Goal: Task Accomplishment & Management: Manage account settings

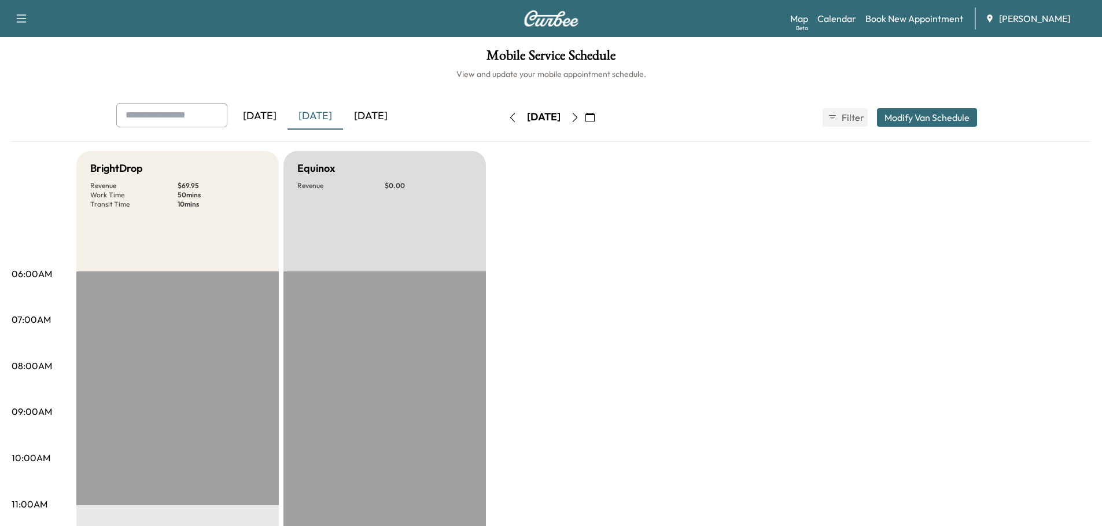
click at [580, 116] on icon "button" at bounding box center [574, 117] width 9 height 9
click at [580, 118] on icon "button" at bounding box center [574, 117] width 9 height 9
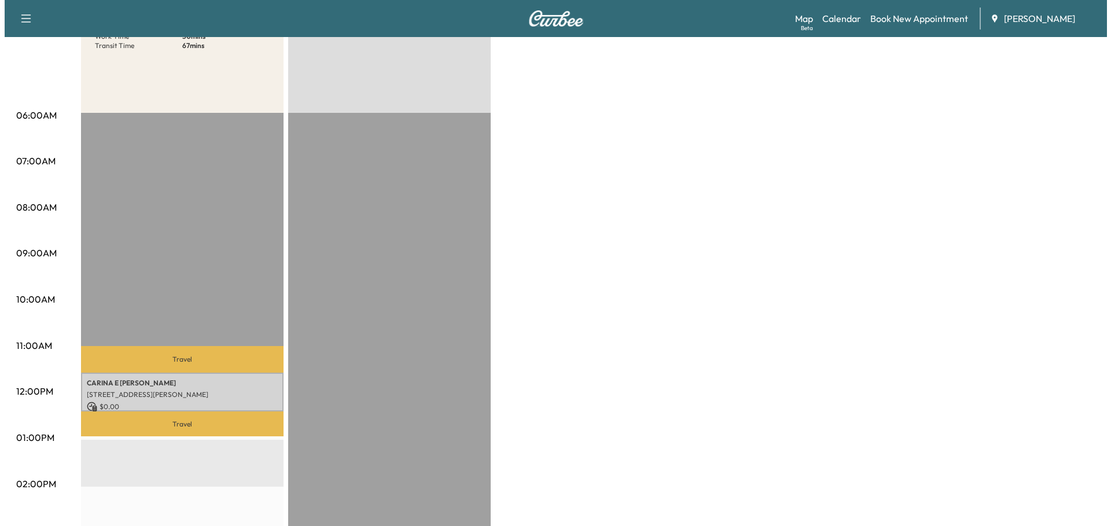
scroll to position [174, 0]
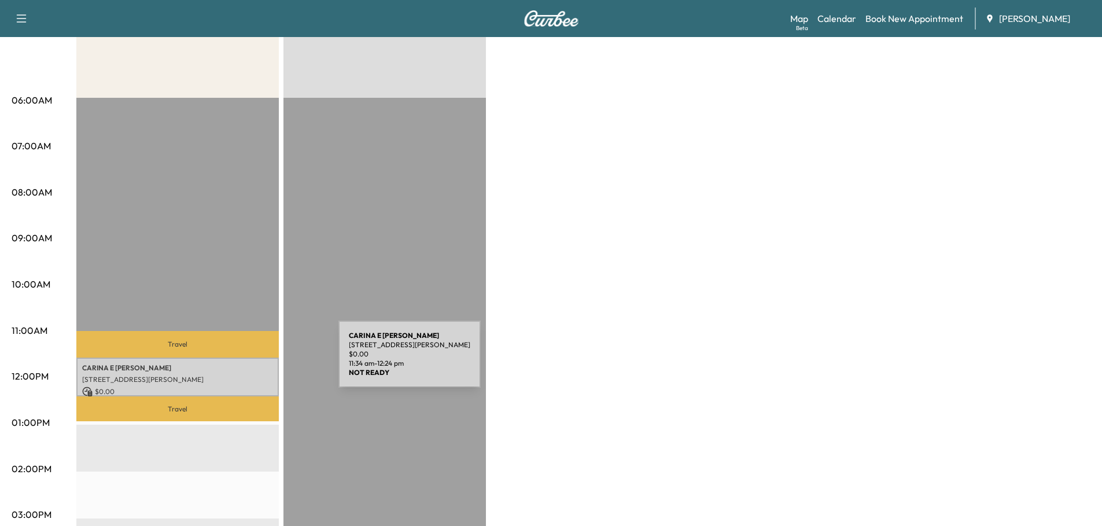
click at [252, 363] on p "[PERSON_NAME]" at bounding box center [177, 367] width 191 height 9
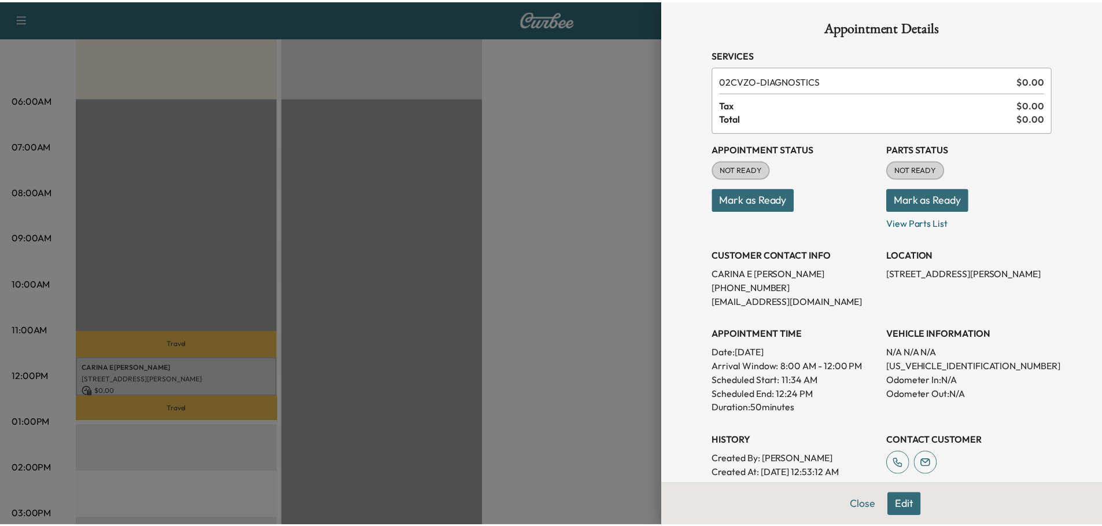
scroll to position [0, 0]
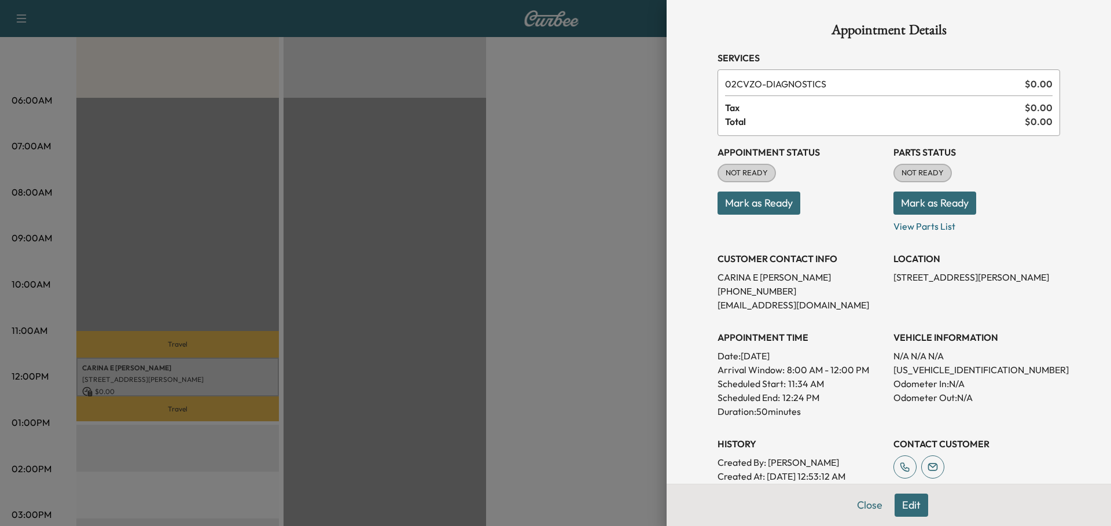
click at [601, 196] on div at bounding box center [555, 263] width 1111 height 526
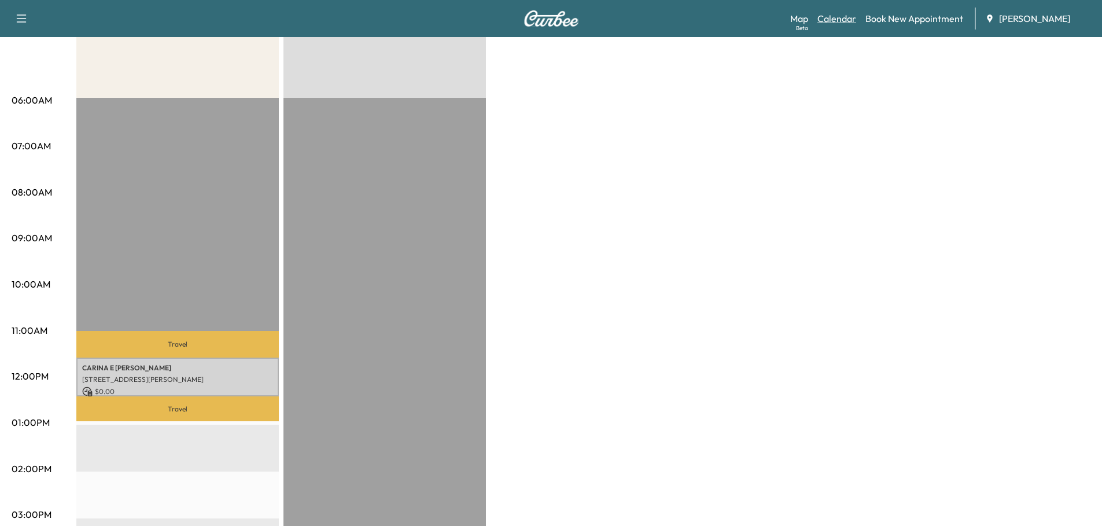
click at [844, 20] on link "Calendar" at bounding box center [836, 19] width 39 height 14
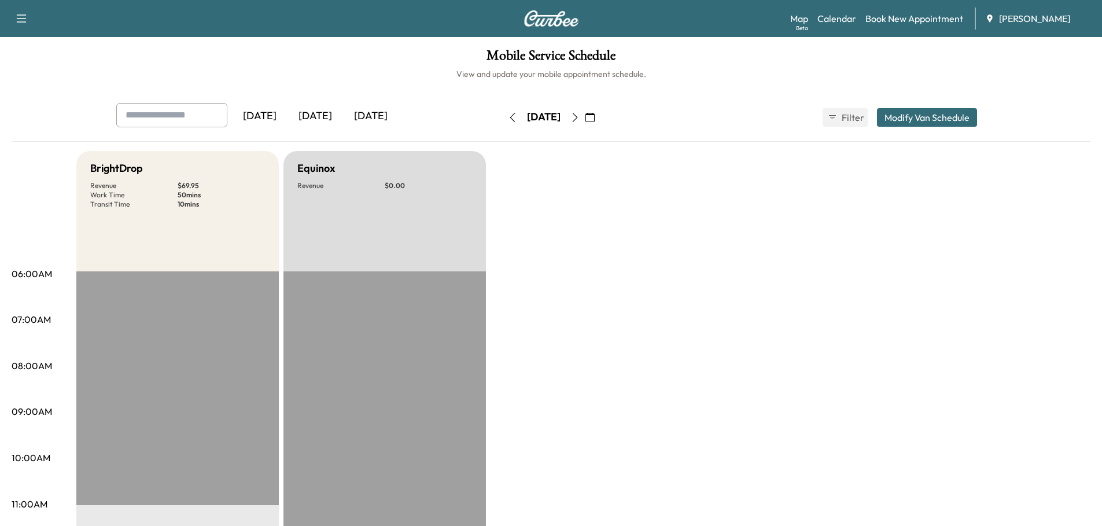
click at [927, 117] on button "Modify Van Schedule" at bounding box center [927, 117] width 100 height 19
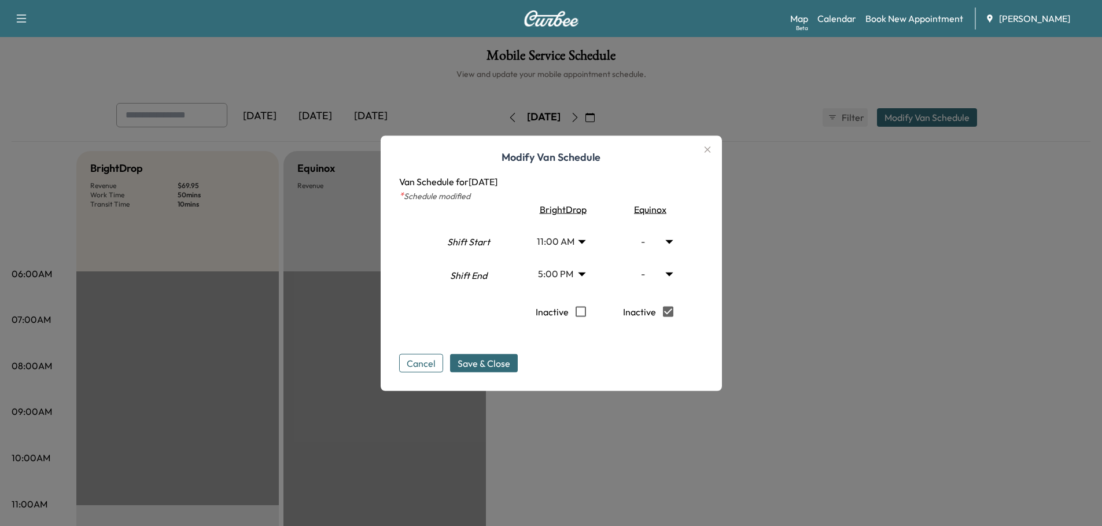
click at [715, 148] on icon "button" at bounding box center [708, 149] width 14 height 14
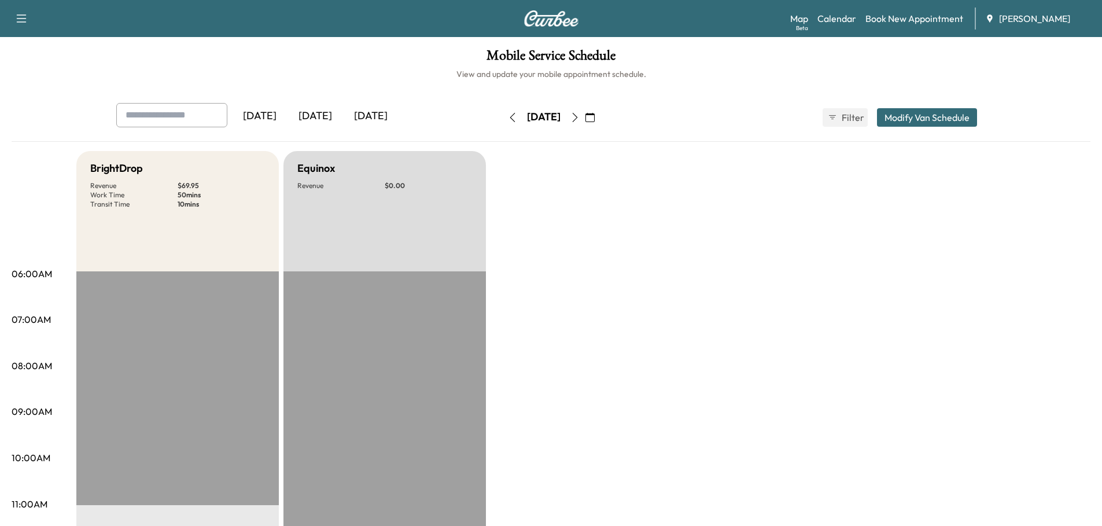
click at [595, 117] on icon "button" at bounding box center [589, 117] width 9 height 9
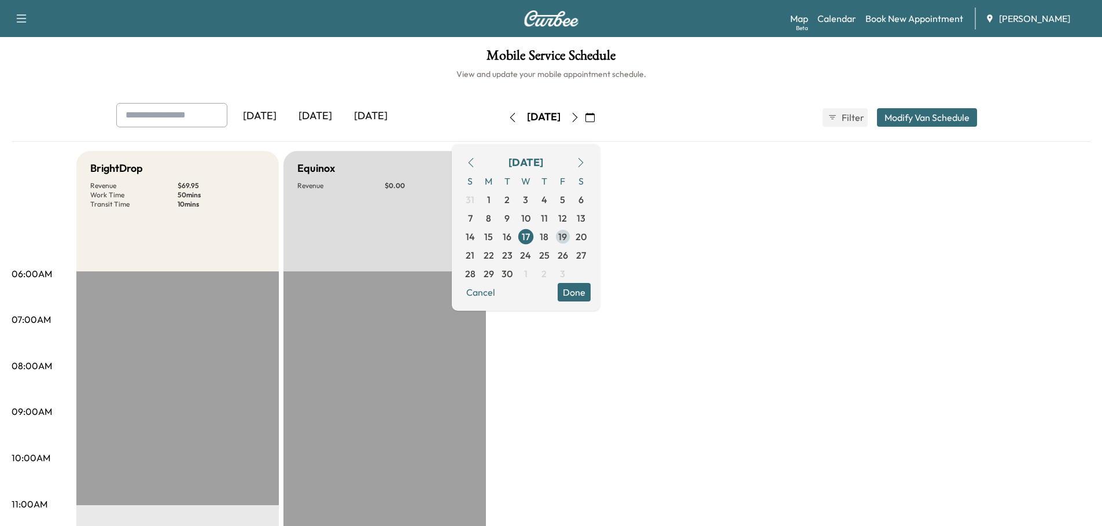
click at [567, 237] on span "19" at bounding box center [562, 237] width 9 height 14
click at [939, 119] on button "Modify Van Schedule" at bounding box center [927, 117] width 100 height 19
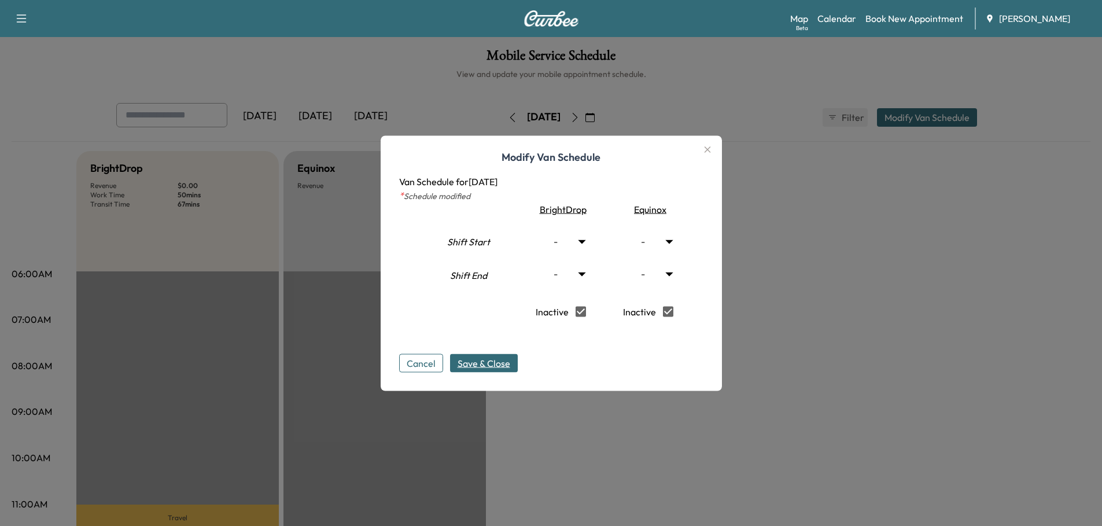
click at [480, 366] on span "Save & Close" at bounding box center [484, 363] width 53 height 14
click at [501, 365] on span "Save & Close" at bounding box center [484, 363] width 53 height 14
click at [423, 362] on button "Cancel" at bounding box center [421, 362] width 44 height 19
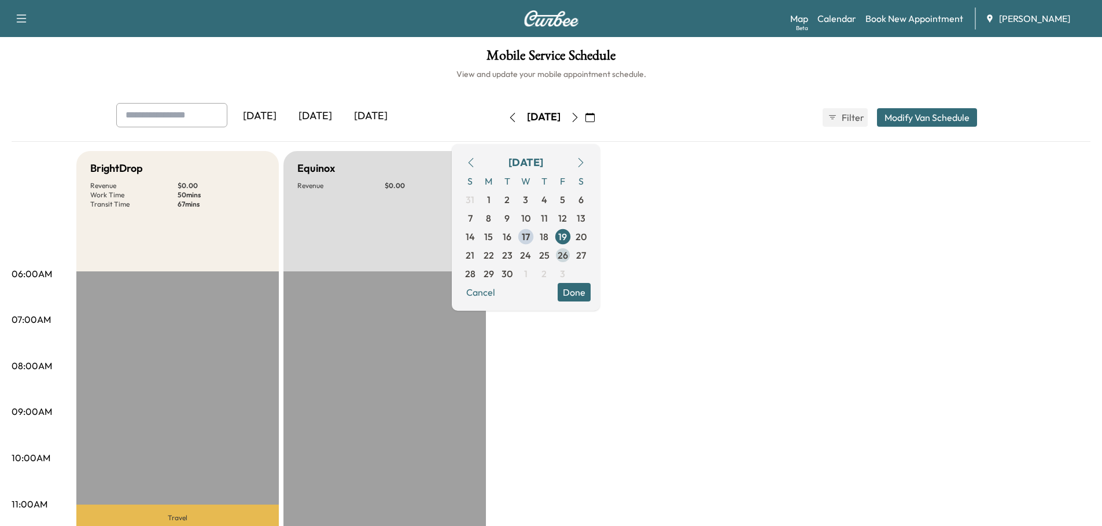
click at [568, 258] on span "26" at bounding box center [563, 255] width 10 height 14
click at [899, 120] on button "Modify Van Schedule" at bounding box center [927, 117] width 100 height 19
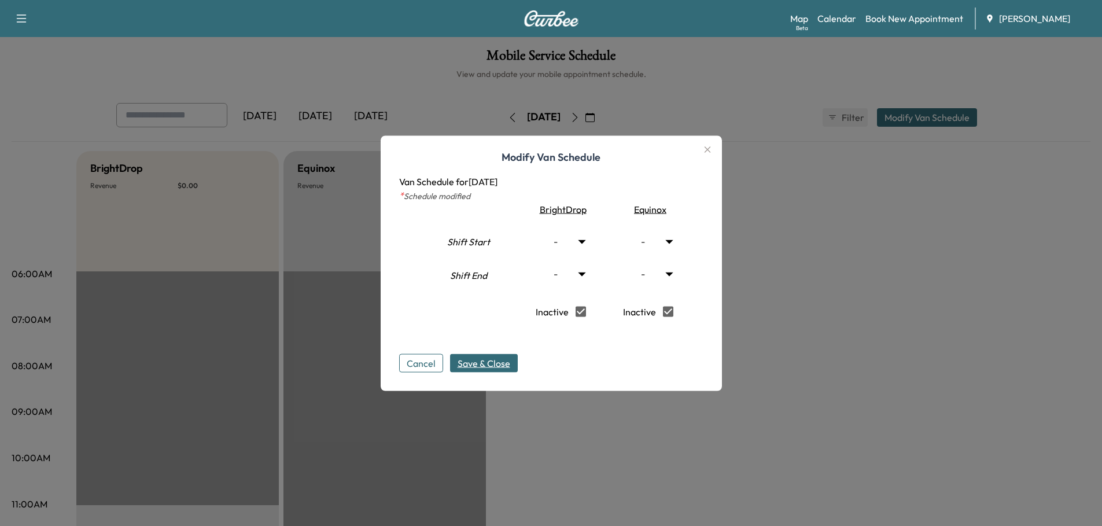
click at [488, 364] on span "Save & Close" at bounding box center [484, 363] width 53 height 14
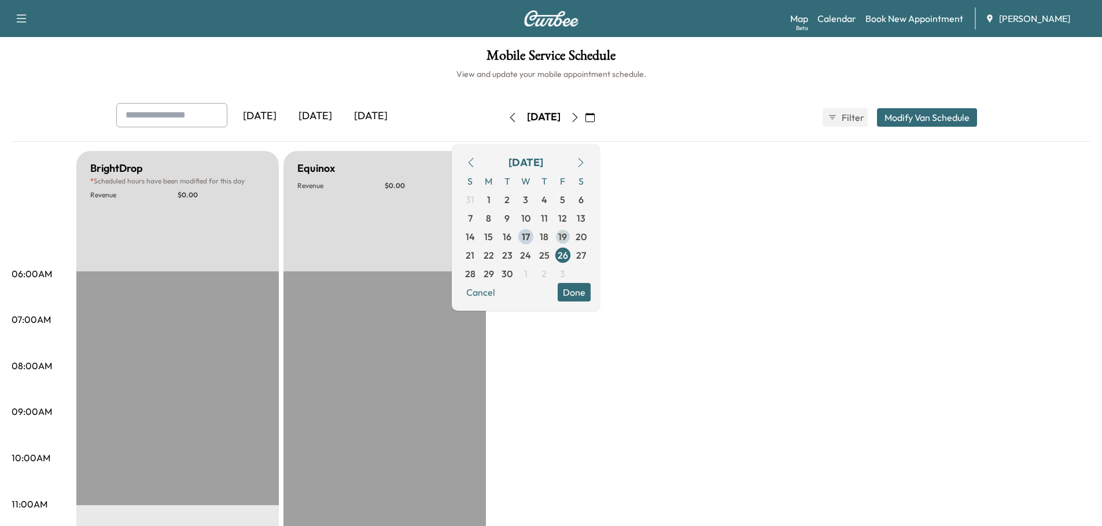
click at [567, 236] on span "19" at bounding box center [562, 237] width 9 height 14
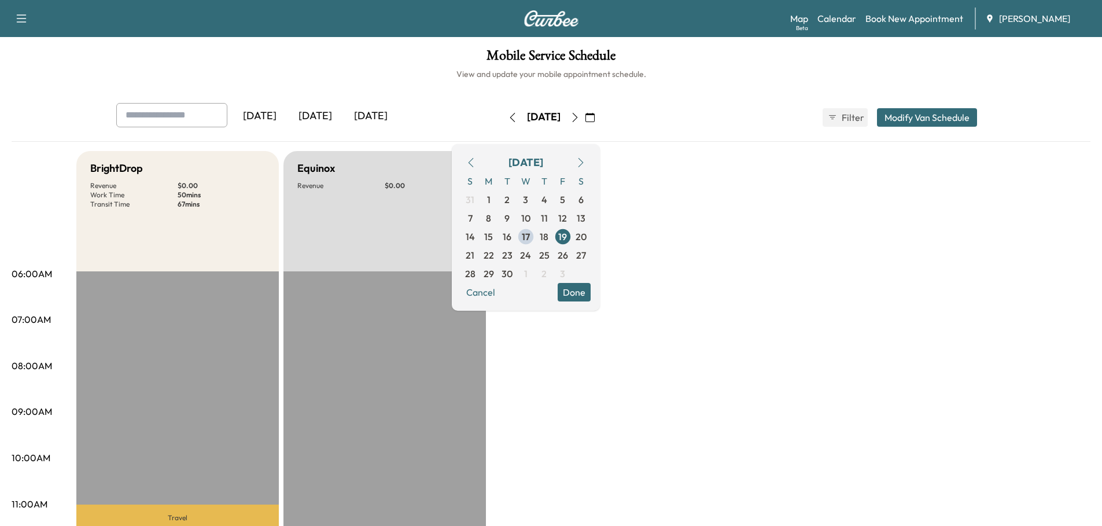
click at [916, 117] on button "Modify Van Schedule" at bounding box center [927, 117] width 100 height 19
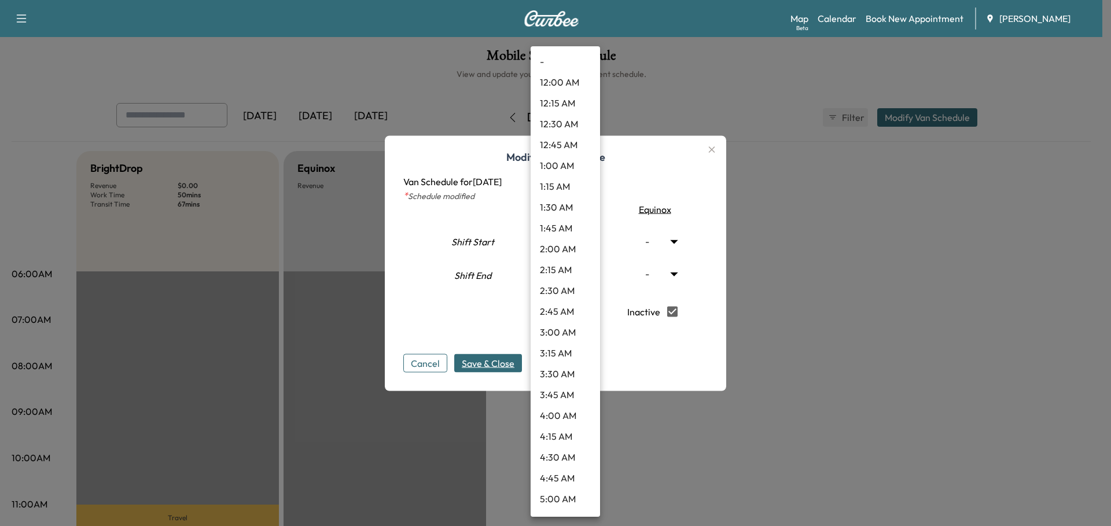
click at [586, 272] on body "Support Log Out Map Beta Calendar Book New Appointment Ray Chevrolet Mobile Ser…" at bounding box center [555, 263] width 1111 height 526
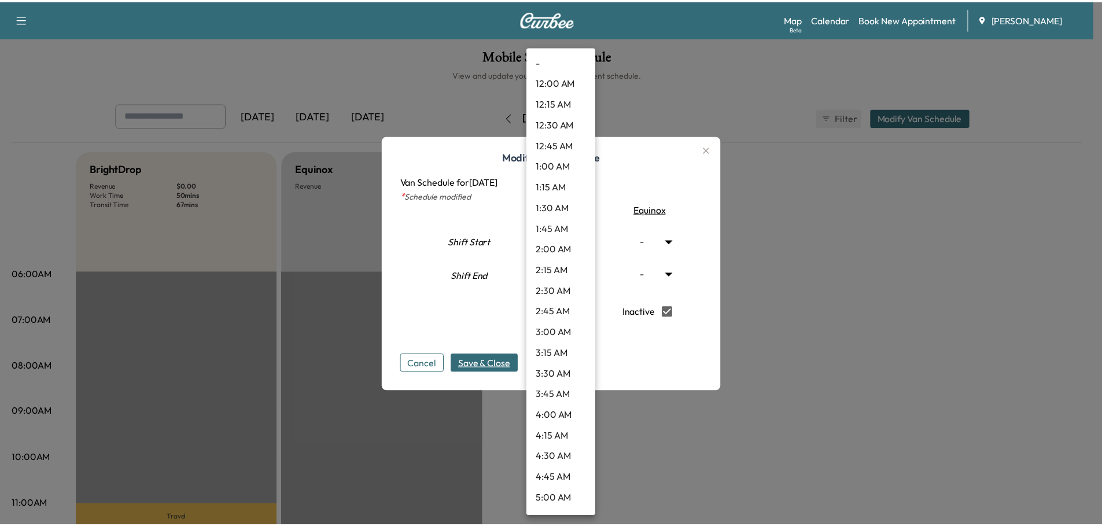
scroll to position [1217, 0]
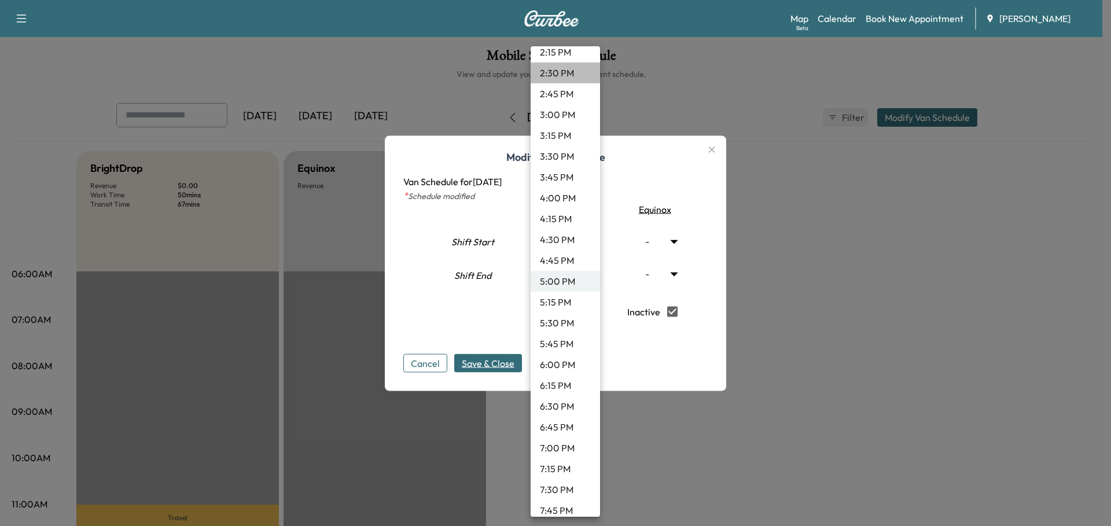
click at [584, 75] on li "2:30 PM" at bounding box center [565, 72] width 69 height 21
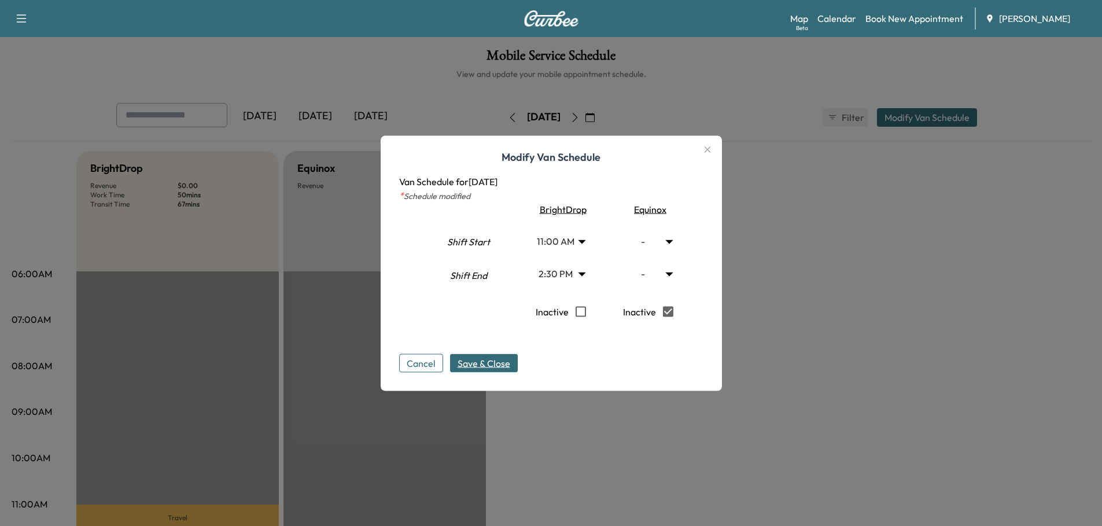
drag, startPoint x: 470, startPoint y: 367, endPoint x: 490, endPoint y: 368, distance: 19.7
click at [471, 367] on span "Save & Close" at bounding box center [484, 363] width 53 height 14
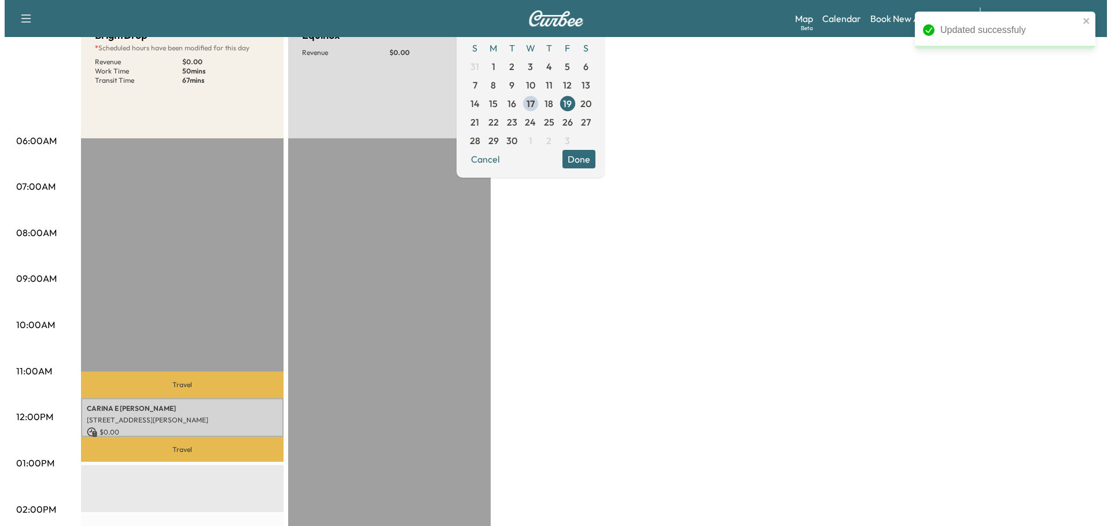
scroll to position [0, 0]
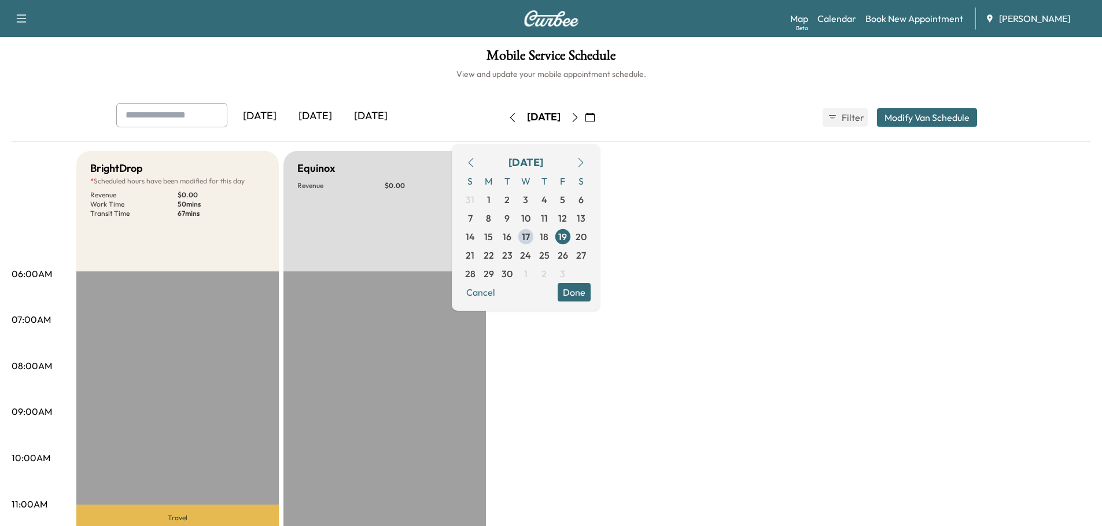
click at [920, 116] on button "Modify Van Schedule" at bounding box center [927, 117] width 100 height 19
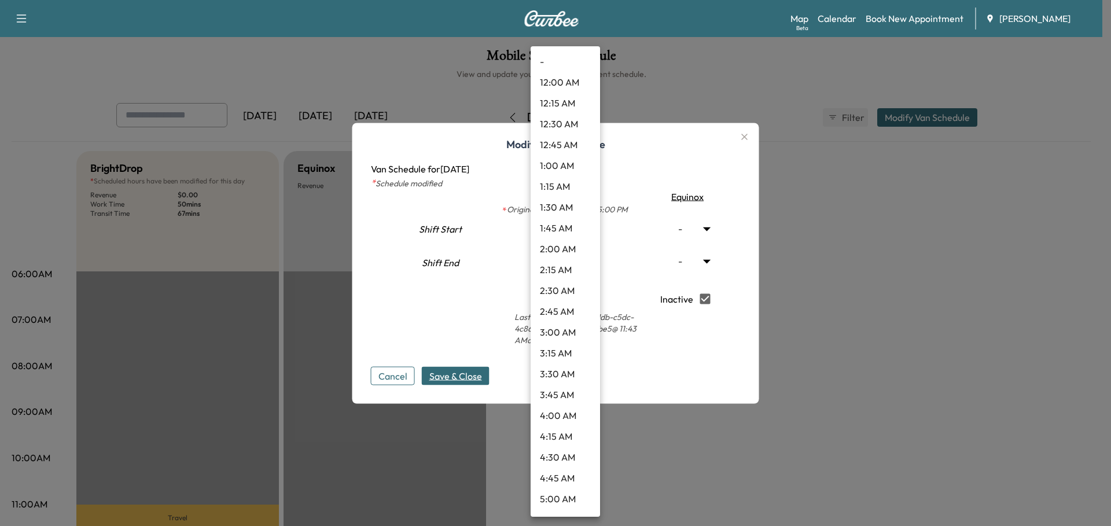
click at [586, 262] on body "Support Log Out Map Beta Calendar Book New Appointment Ray Chevrolet Mobile Ser…" at bounding box center [555, 263] width 1111 height 526
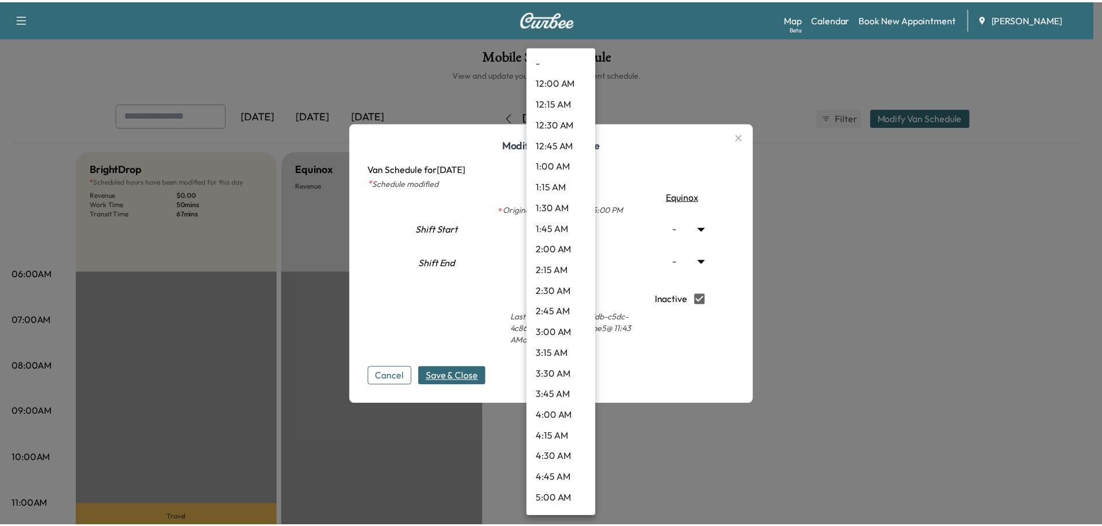
scroll to position [1009, 0]
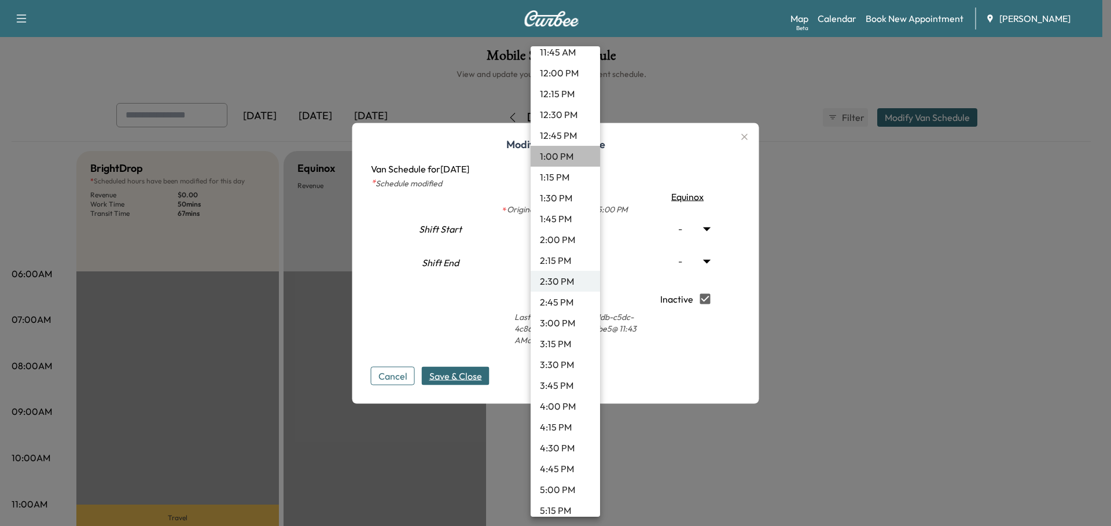
click at [576, 158] on li "1:00 PM" at bounding box center [565, 156] width 69 height 21
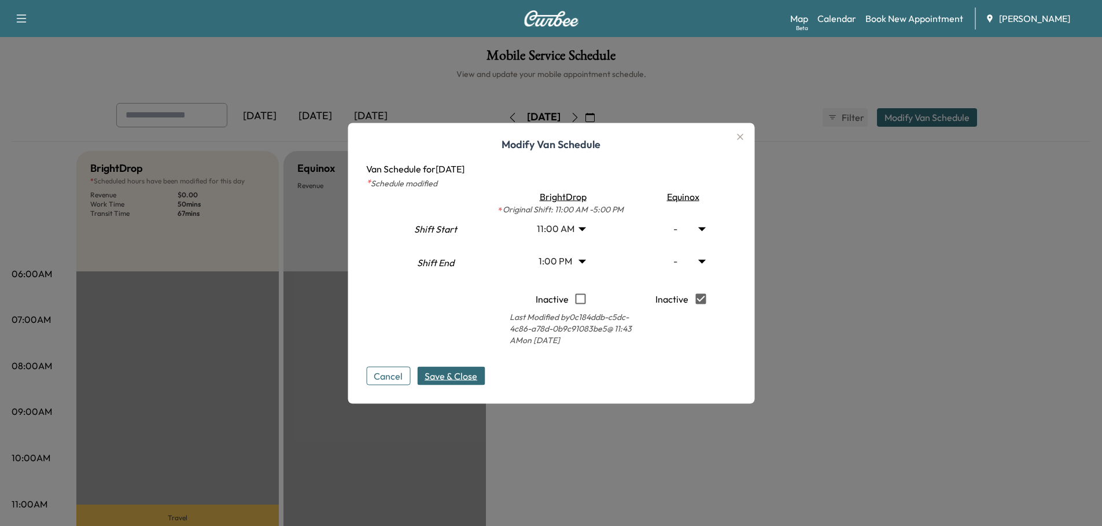
click at [461, 373] on span "Save & Close" at bounding box center [451, 376] width 53 height 14
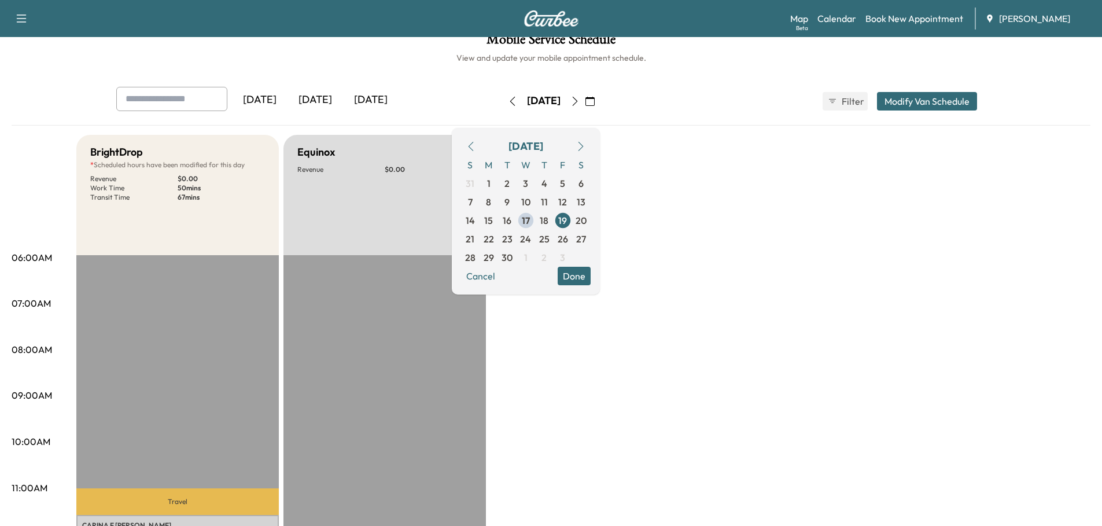
scroll to position [0, 0]
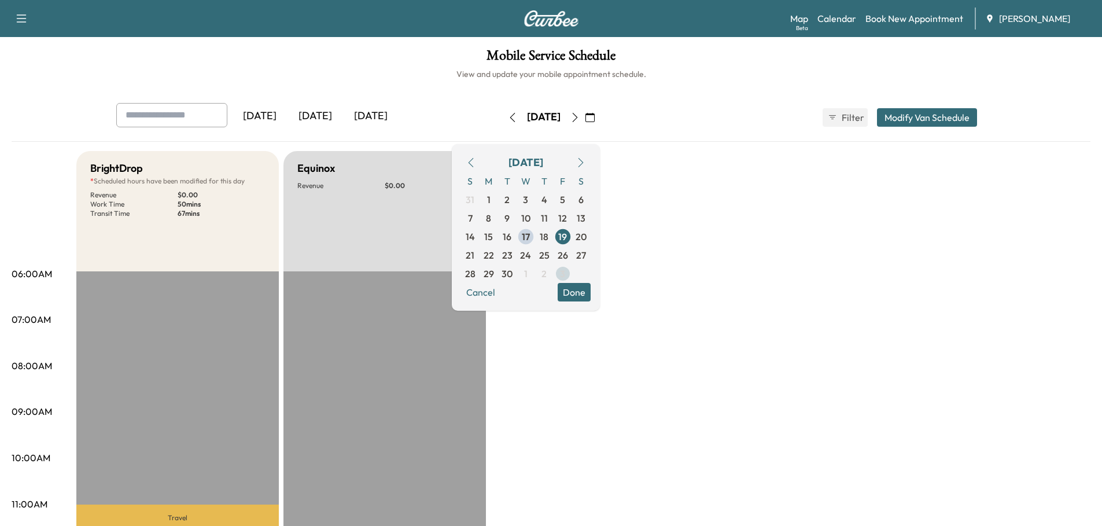
click at [572, 274] on span "3" at bounding box center [563, 273] width 19 height 19
type input "**"
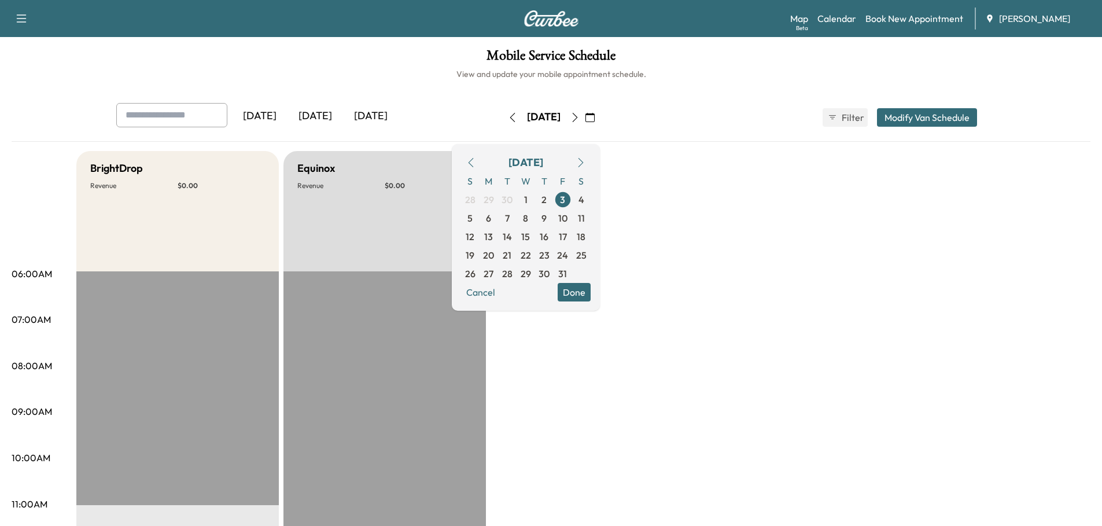
click at [922, 113] on button "Modify Van Schedule" at bounding box center [927, 117] width 100 height 19
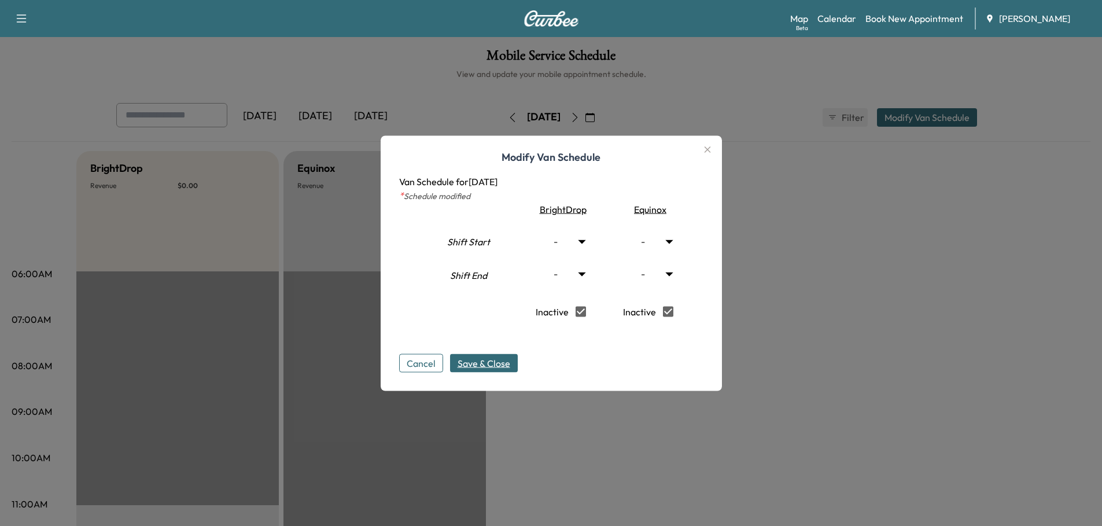
click at [485, 364] on span "Save & Close" at bounding box center [484, 363] width 53 height 14
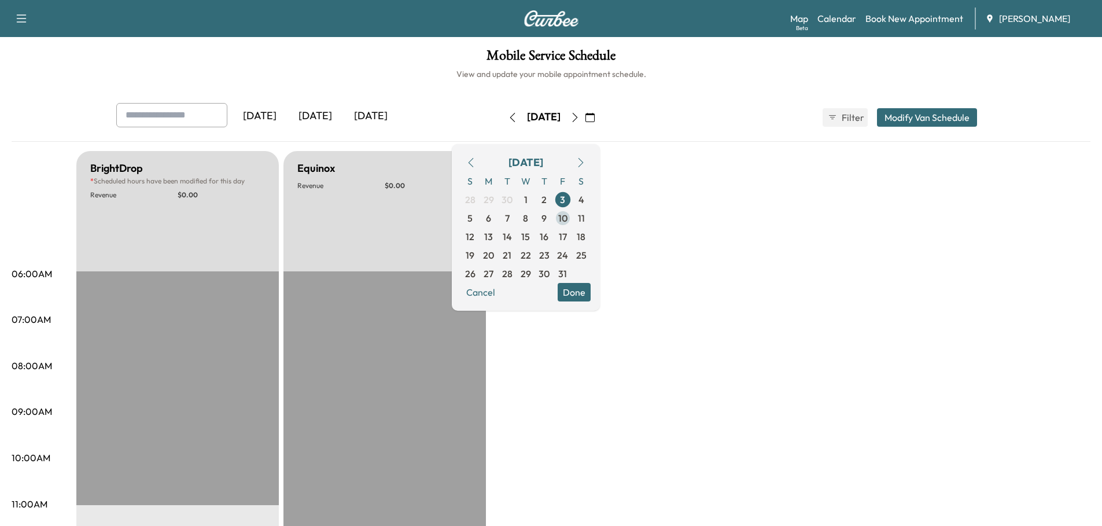
click at [568, 217] on span "10" at bounding box center [562, 218] width 9 height 14
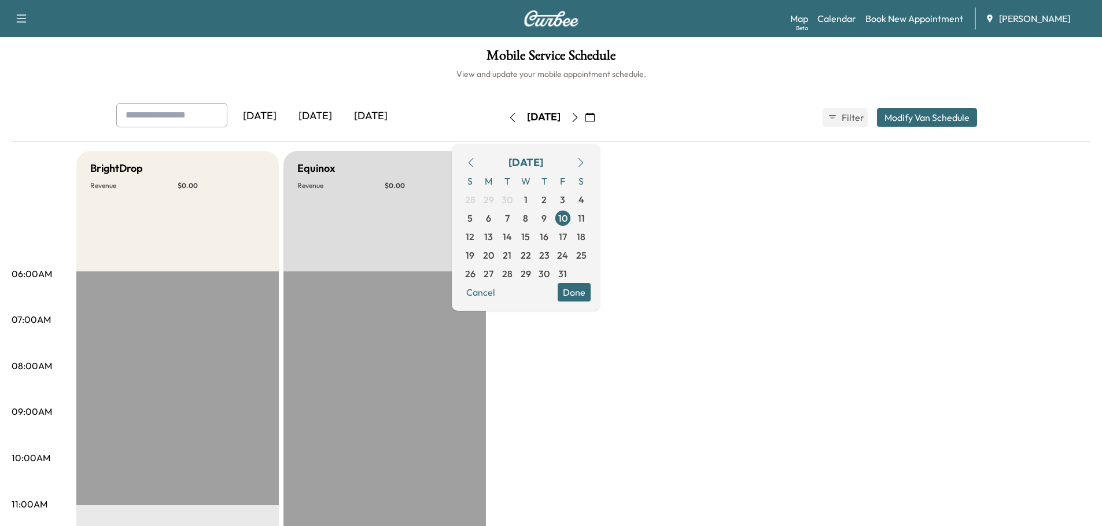
click at [925, 117] on button "Modify Van Schedule" at bounding box center [927, 117] width 100 height 19
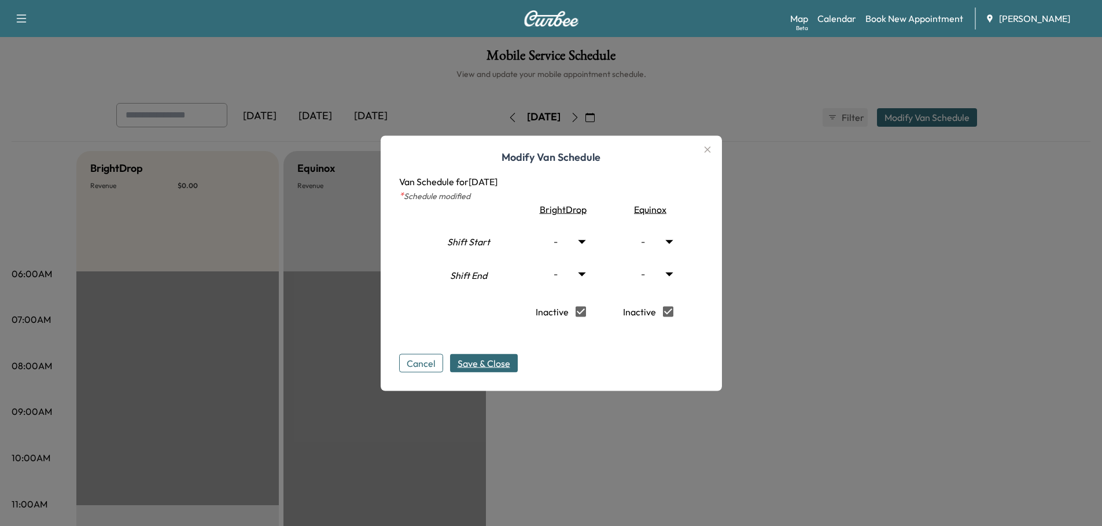
click at [490, 364] on span "Save & Close" at bounding box center [484, 363] width 53 height 14
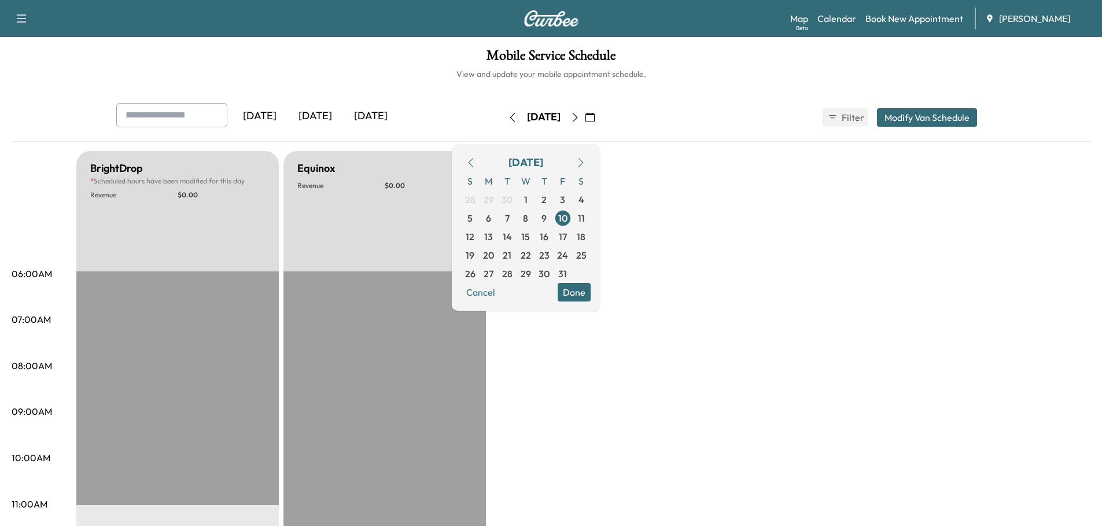
click at [315, 113] on div "[DATE]" at bounding box center [316, 116] width 56 height 27
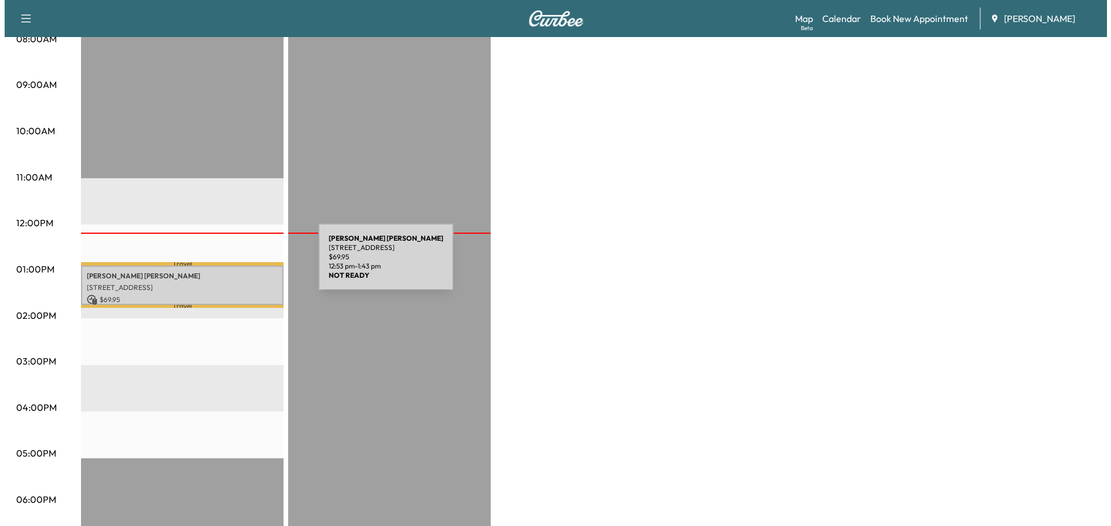
scroll to position [347, 0]
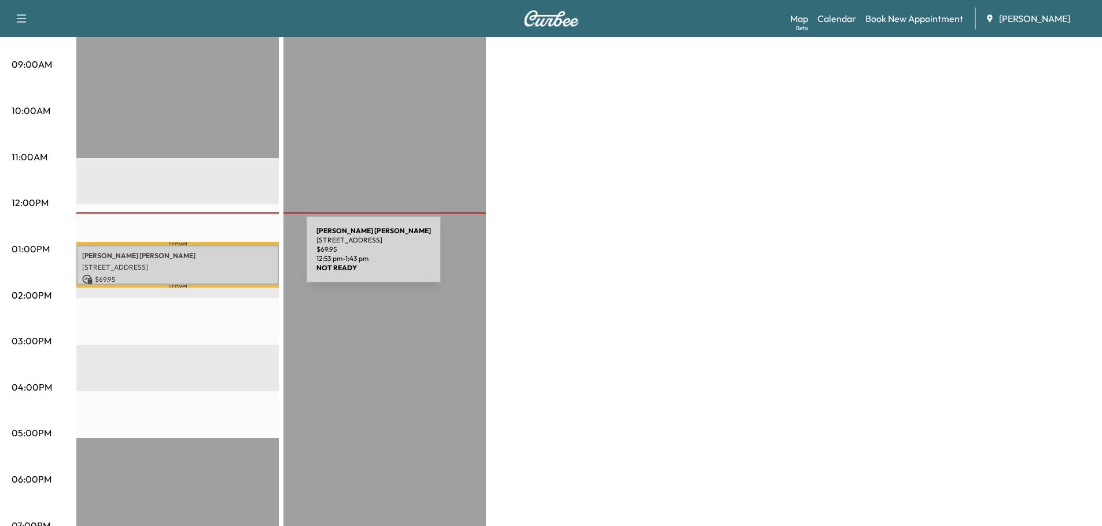
click at [219, 256] on p "[PERSON_NAME]" at bounding box center [177, 255] width 191 height 9
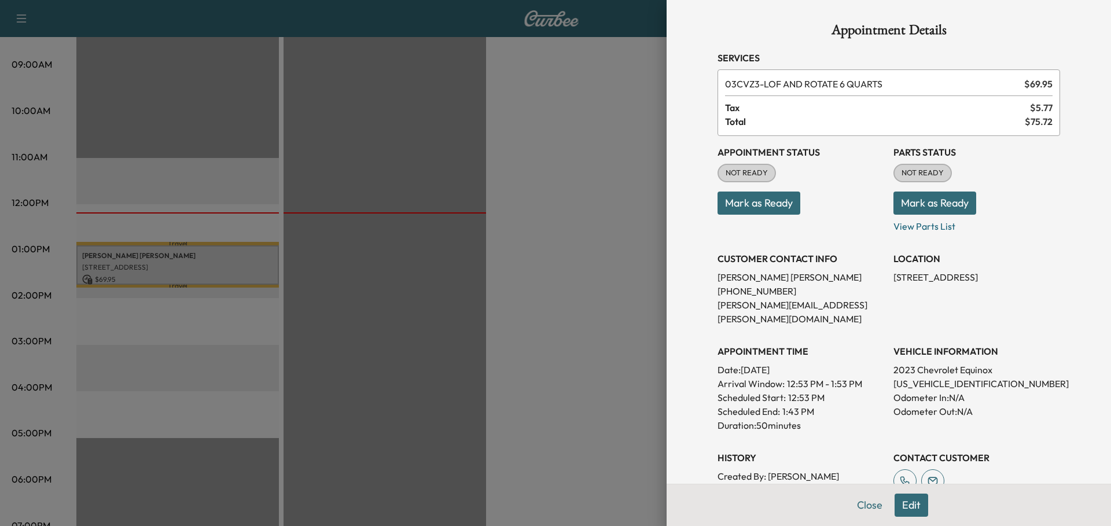
click at [931, 203] on button "Mark as Ready" at bounding box center [934, 203] width 83 height 23
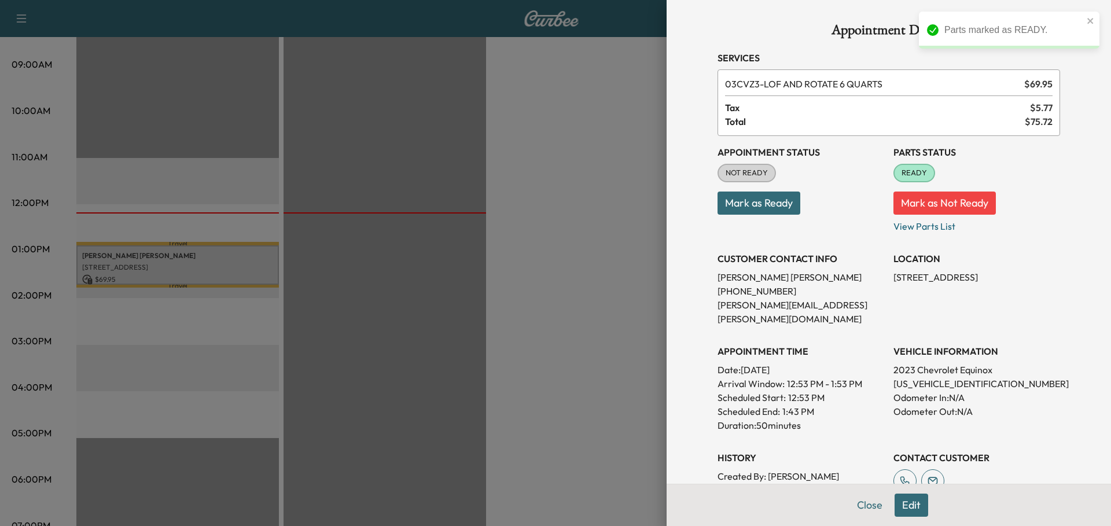
click at [767, 204] on button "Mark as Ready" at bounding box center [758, 203] width 83 height 23
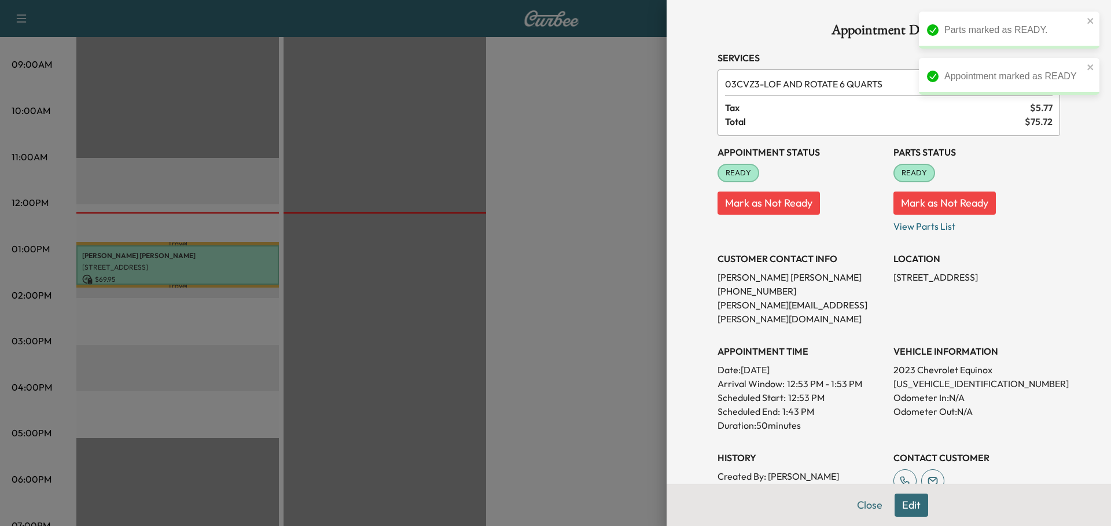
click at [942, 377] on p "[US_VEHICLE_IDENTIFICATION_NUMBER]" at bounding box center [976, 384] width 167 height 14
copy p "[US_VEHICLE_IDENTIFICATION_NUMBER]"
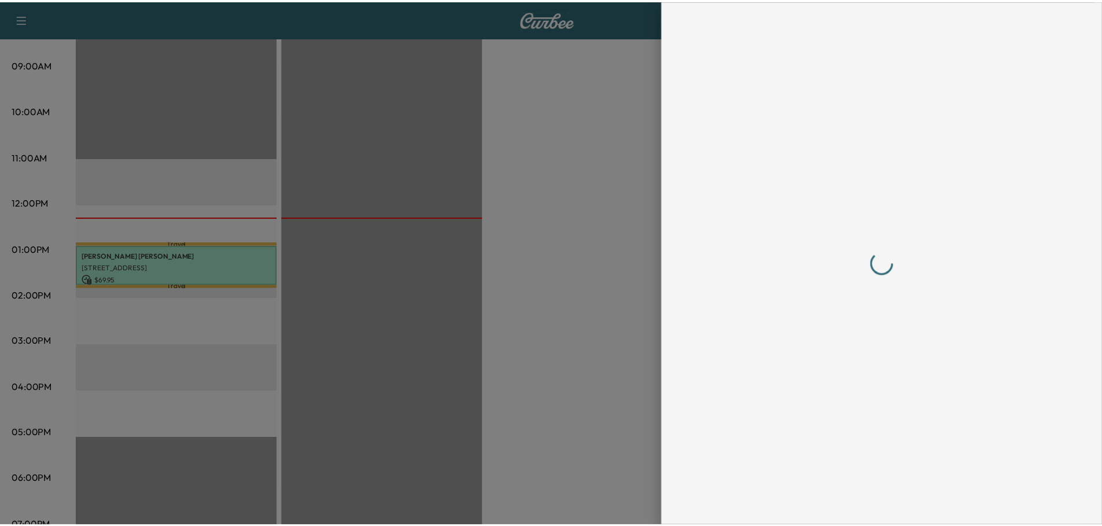
scroll to position [0, 0]
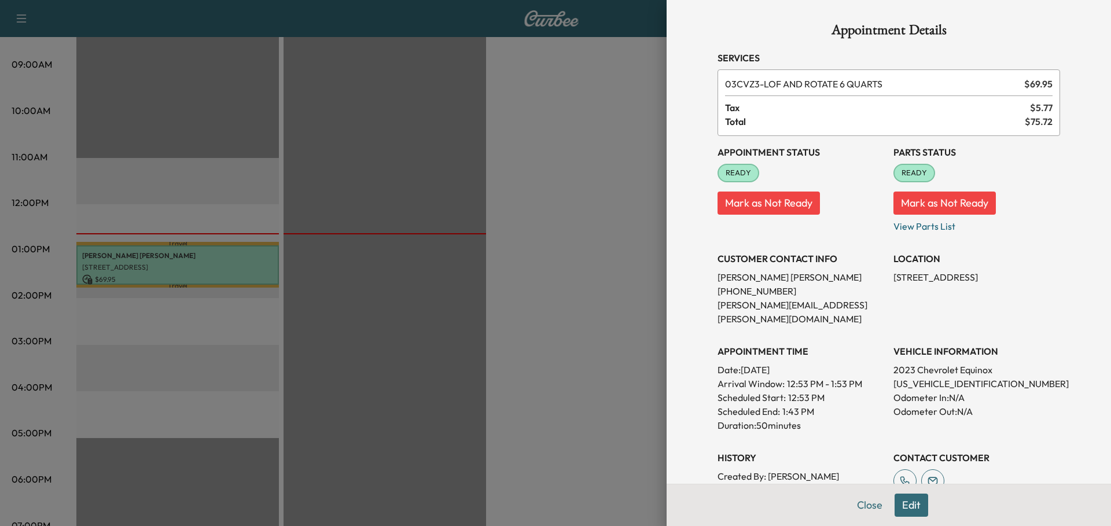
click at [566, 227] on div at bounding box center [555, 263] width 1111 height 526
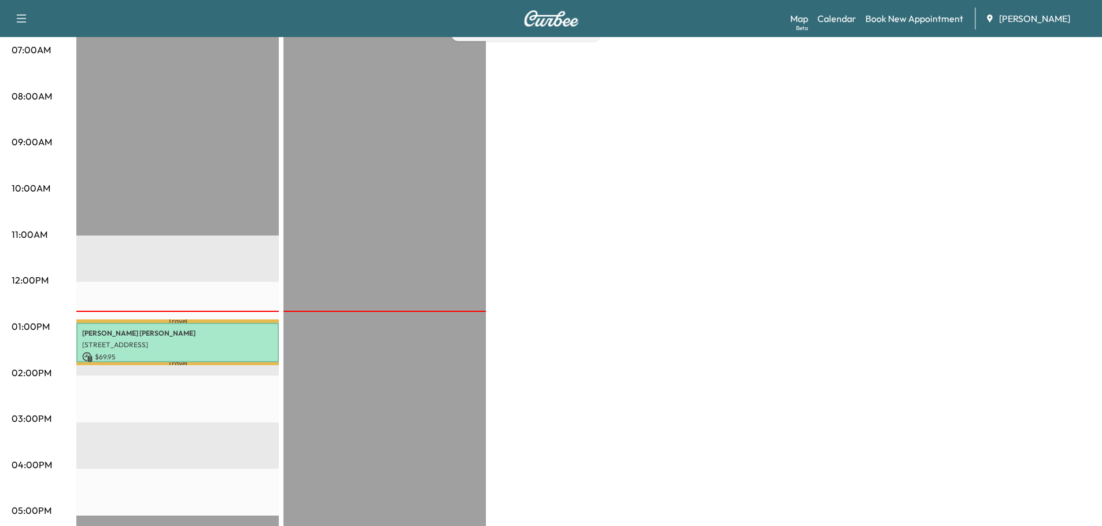
scroll to position [58, 0]
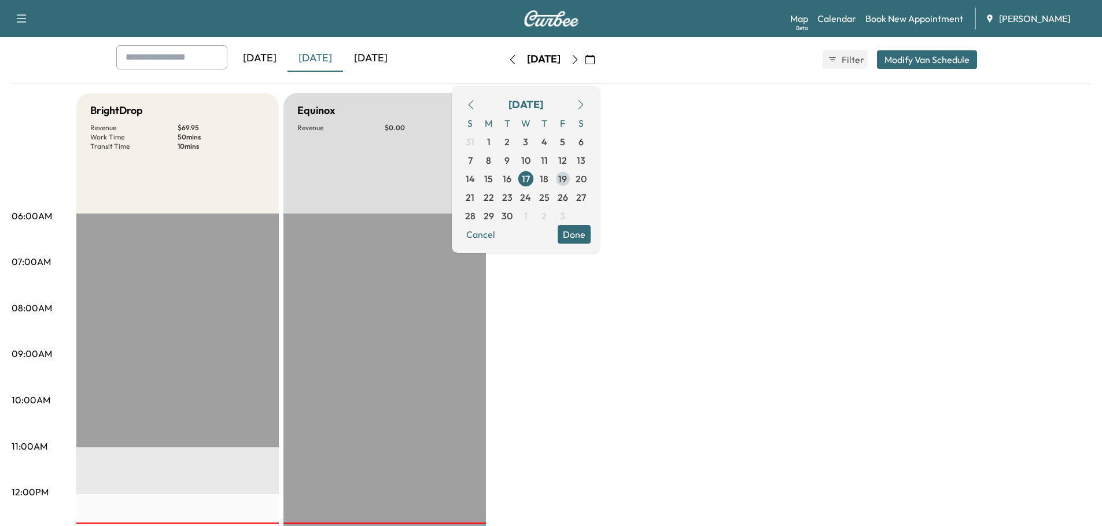
click at [567, 179] on span "19" at bounding box center [562, 179] width 9 height 14
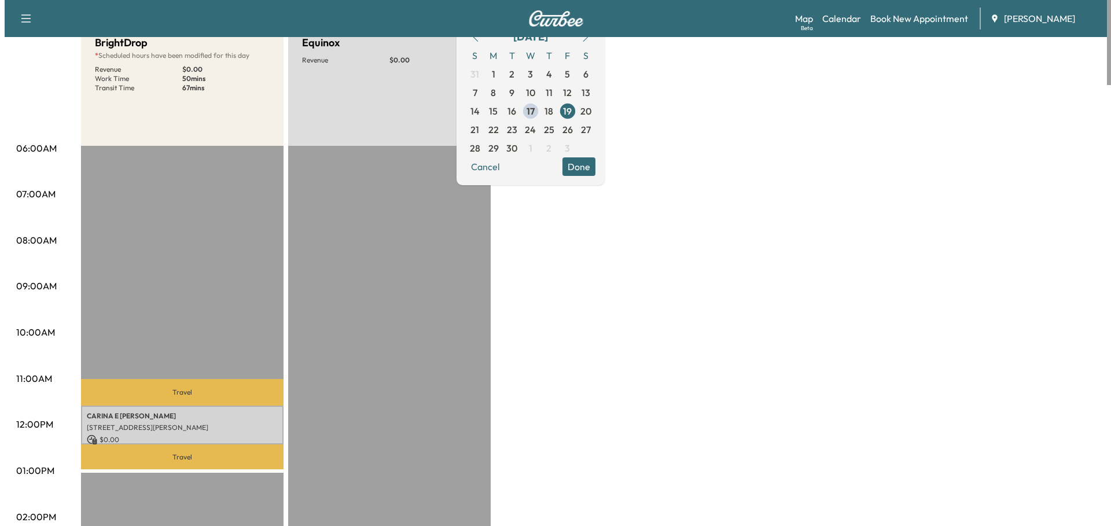
scroll to position [289, 0]
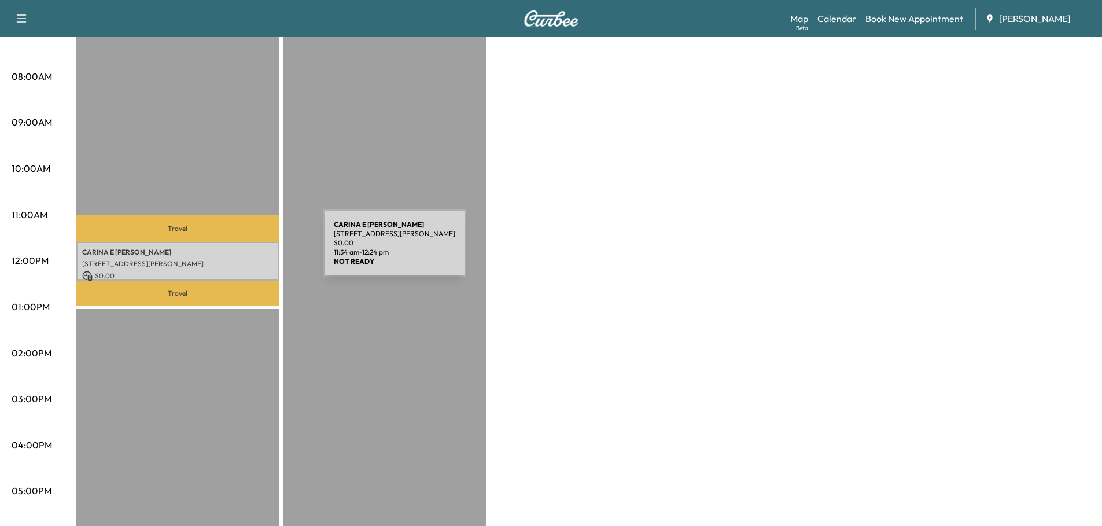
click at [237, 250] on p "[PERSON_NAME]" at bounding box center [177, 252] width 191 height 9
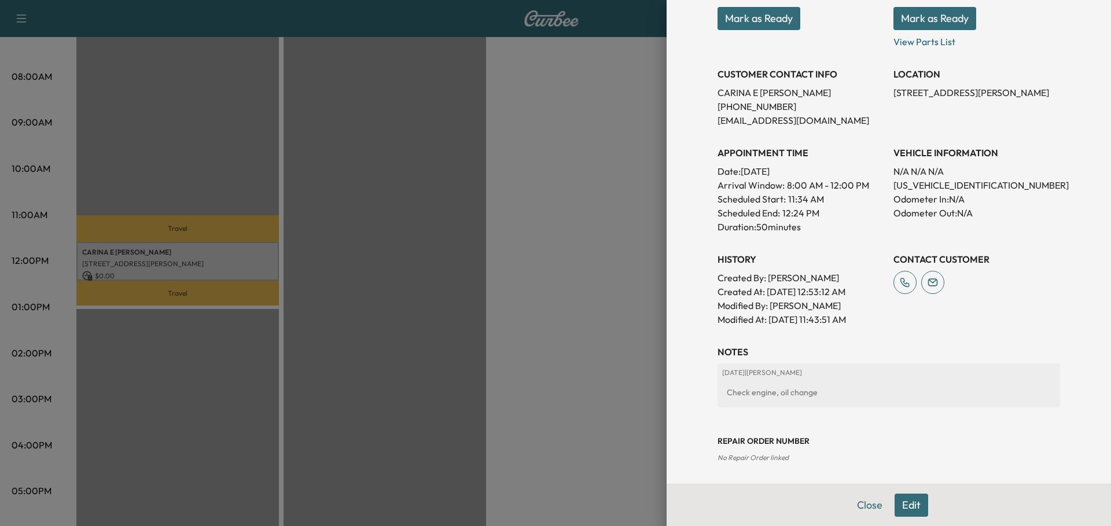
scroll to position [187, 0]
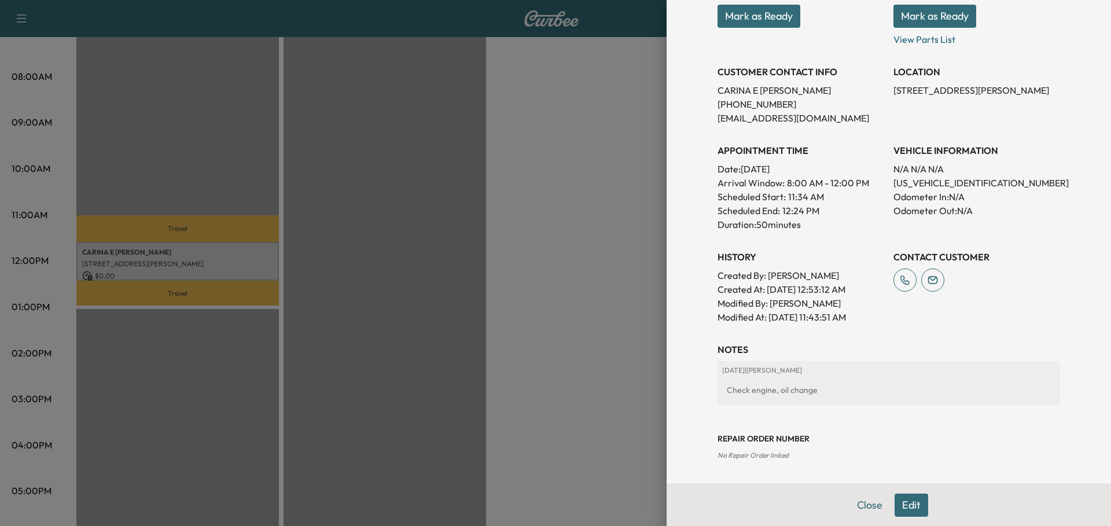
click at [908, 503] on button "Edit" at bounding box center [911, 505] width 34 height 23
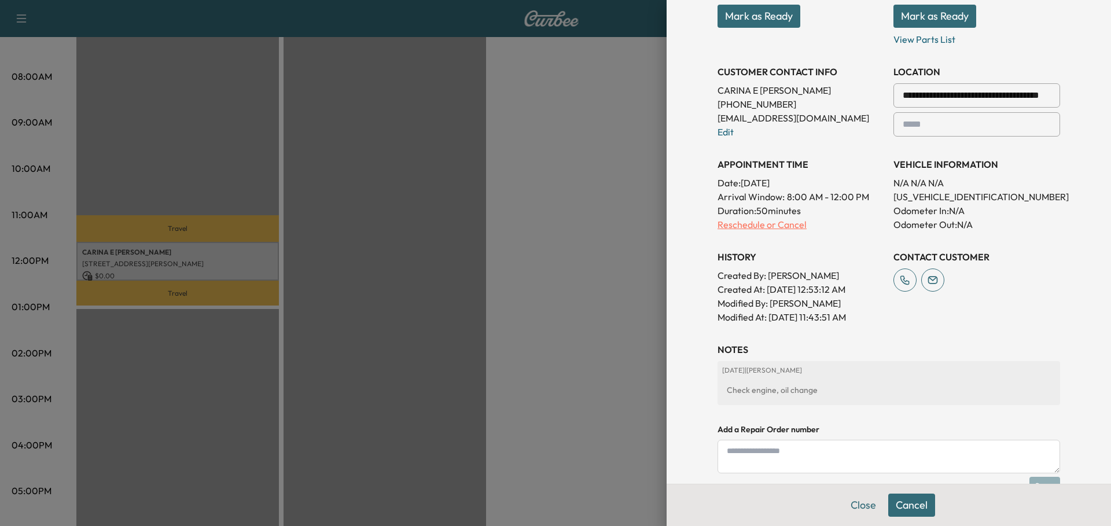
click at [763, 224] on p "Reschedule or Cancel" at bounding box center [800, 225] width 167 height 14
